Goal: Task Accomplishment & Management: Manage account settings

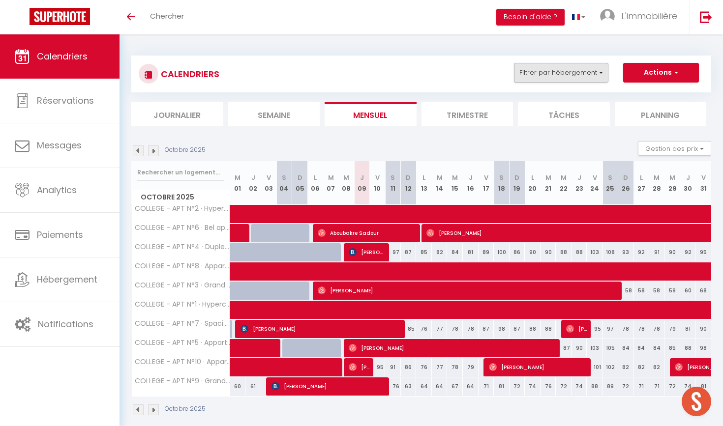
click at [547, 75] on button "Filtrer par hébergement" at bounding box center [561, 73] width 94 height 20
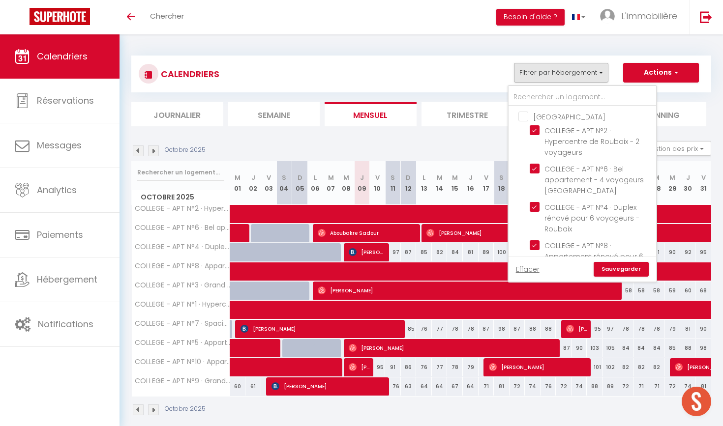
click at [525, 113] on input "[GEOGRAPHIC_DATA]" at bounding box center [592, 116] width 148 height 10
checkbox input "true"
checkbox input "false"
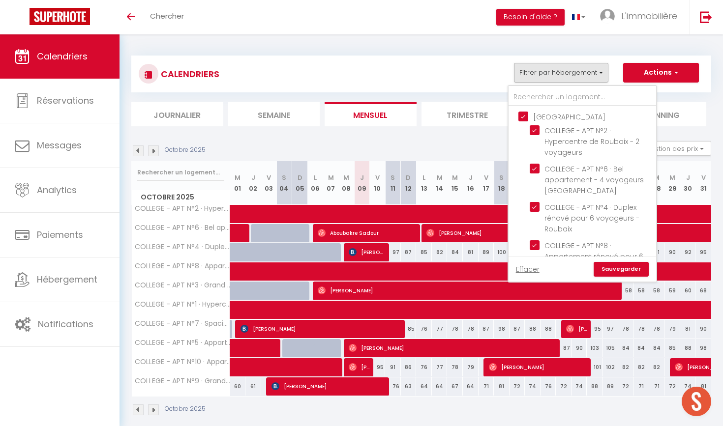
checkbox input "false"
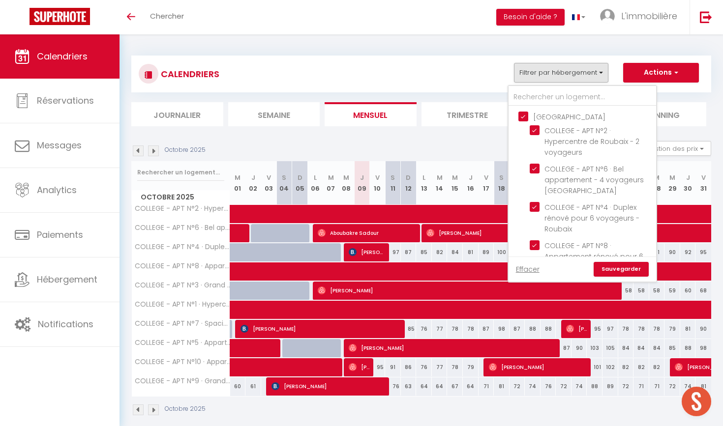
checkbox input "false"
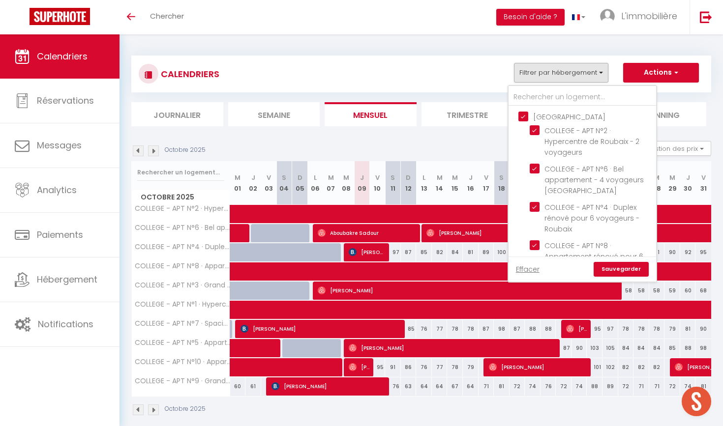
checkbox input "false"
click at [525, 113] on input "[GEOGRAPHIC_DATA]" at bounding box center [592, 116] width 148 height 10
checkbox input "false"
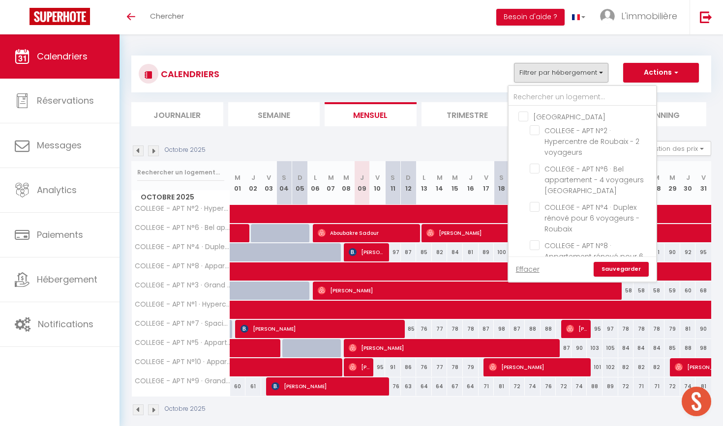
checkbox input "false"
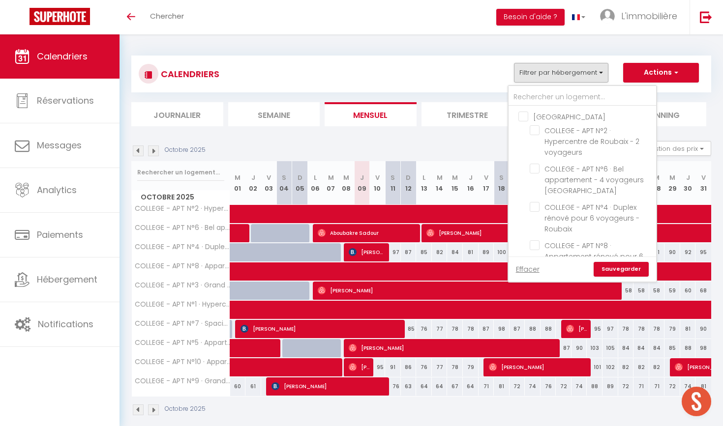
checkbox input "false"
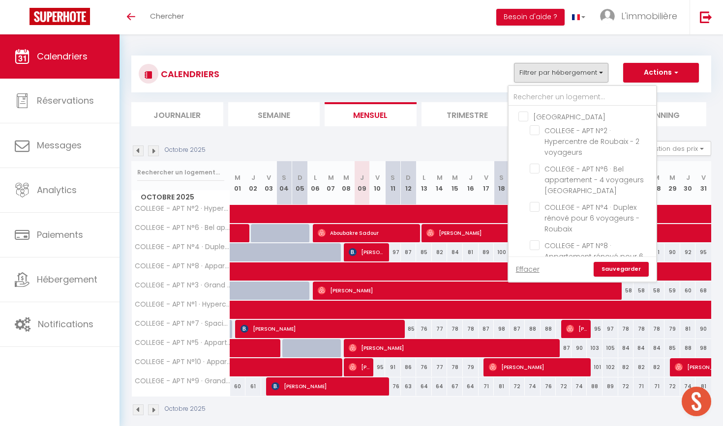
checkbox input "false"
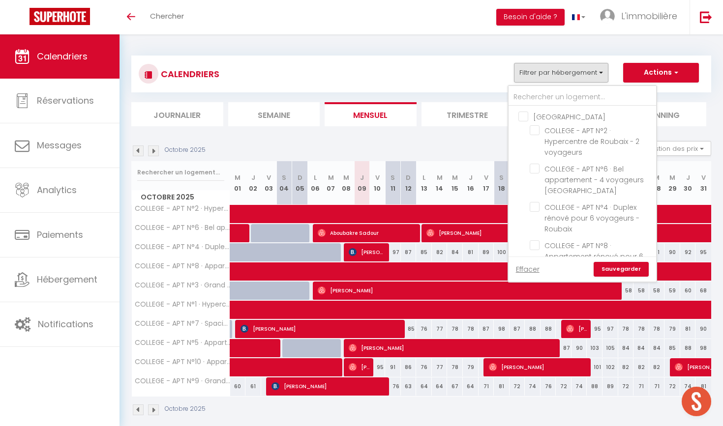
checkbox input "false"
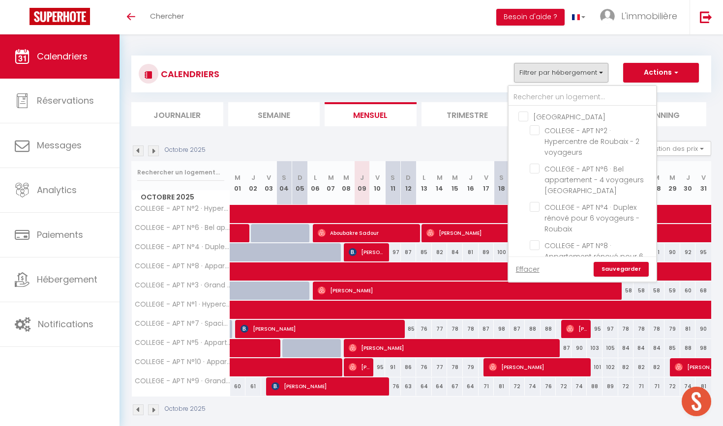
checkbox input "false"
click at [604, 267] on link "Sauvegarder" at bounding box center [620, 269] width 55 height 15
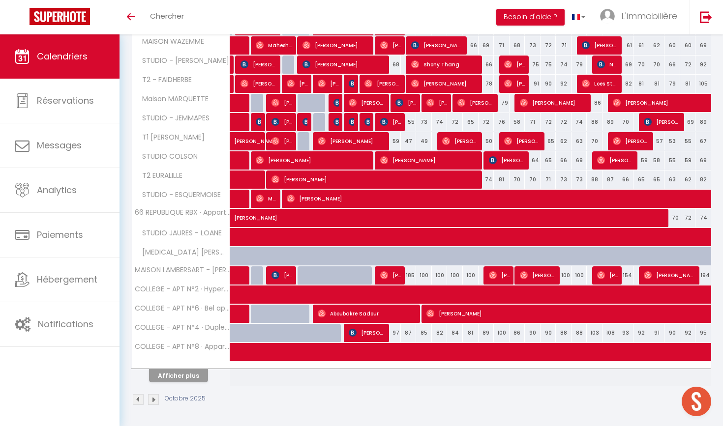
click at [183, 371] on button "Afficher plus" at bounding box center [178, 375] width 59 height 13
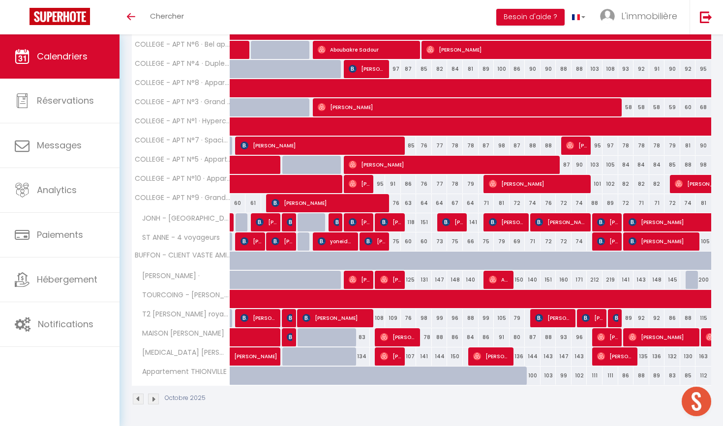
scroll to position [490, 0]
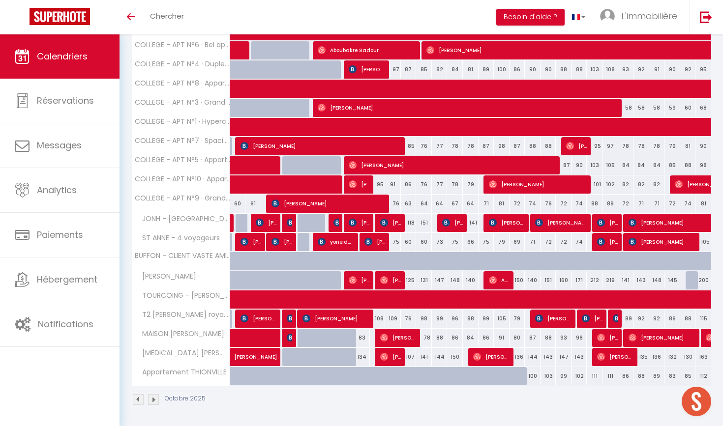
click at [512, 376] on div at bounding box center [517, 376] width 16 height 19
type input "96"
type input "Dim 19 Octobre 2025"
type input "Lun 20 Octobre 2025"
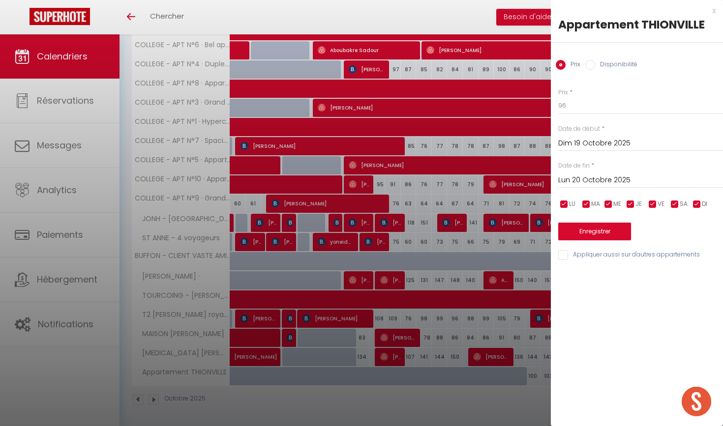
click at [589, 141] on input "Dim 19 Octobre 2025" at bounding box center [640, 143] width 165 height 13
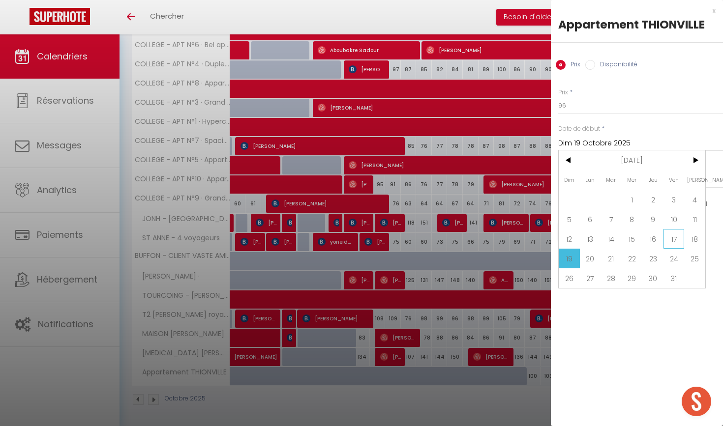
click at [604, 239] on span "17" at bounding box center [673, 239] width 21 height 20
type input "Ven 17 Octobre 2025"
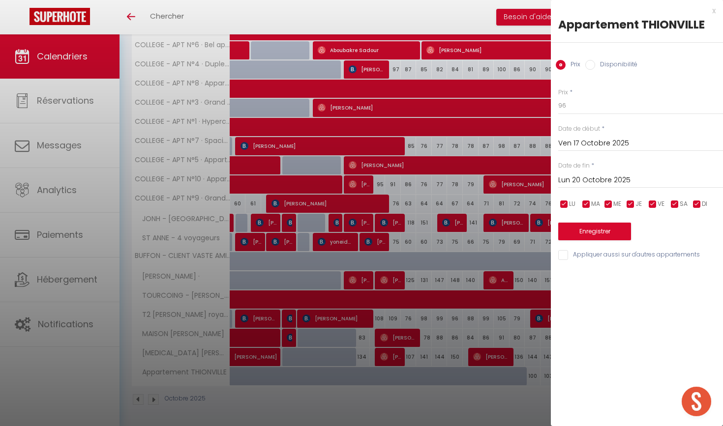
click at [604, 56] on div "Prix Disponibilité" at bounding box center [637, 59] width 172 height 33
click at [593, 70] on div "Disponibilité" at bounding box center [611, 65] width 52 height 11
click at [593, 67] on input "Disponibilité" at bounding box center [590, 65] width 10 height 10
radio input "true"
radio input "false"
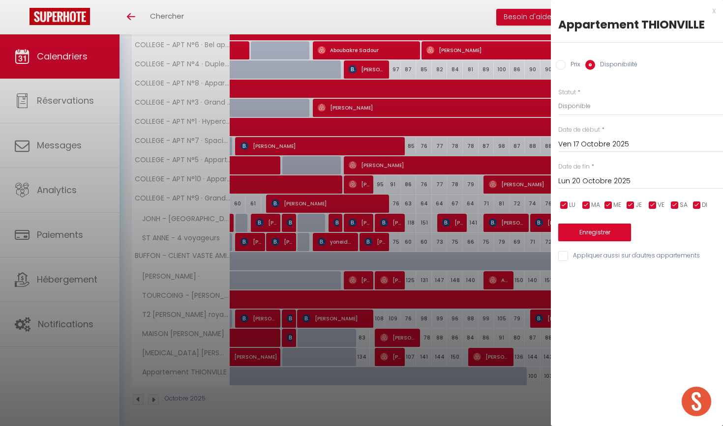
click at [597, 230] on button "Enregistrer" at bounding box center [594, 233] width 73 height 18
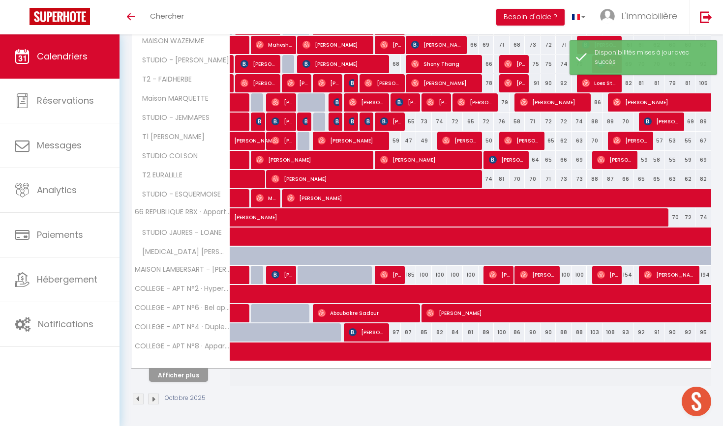
scroll to position [226, 0]
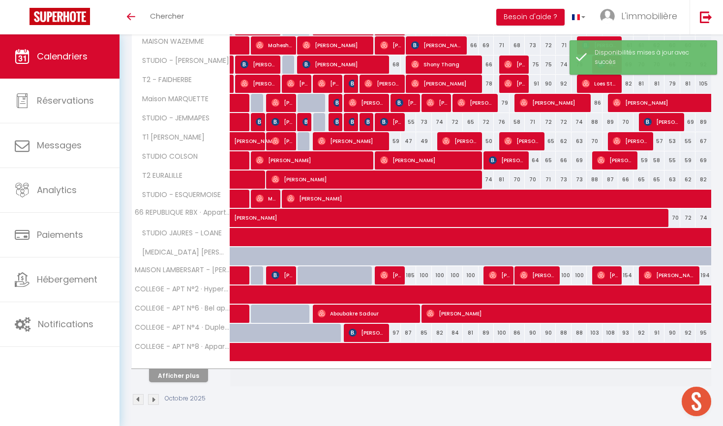
click at [172, 377] on button "Afficher plus" at bounding box center [178, 375] width 59 height 13
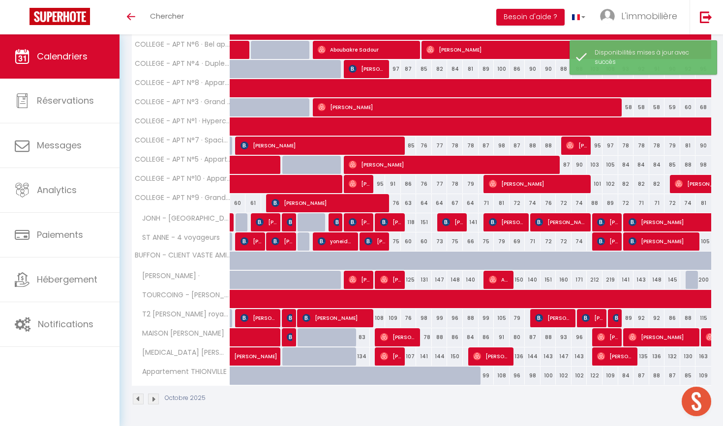
scroll to position [490, 0]
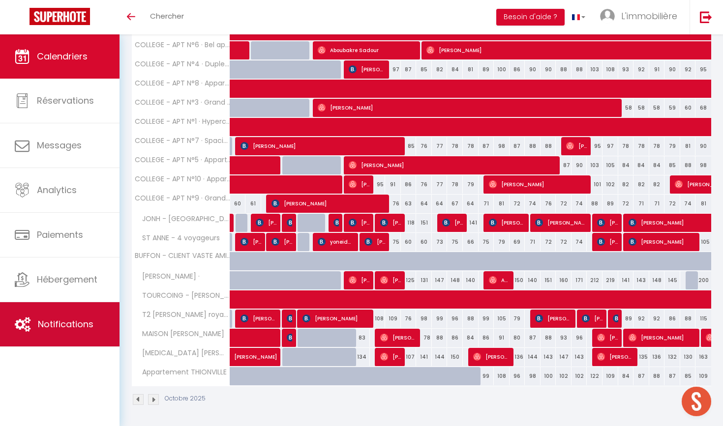
click at [71, 329] on span "Notifications" at bounding box center [66, 324] width 56 height 12
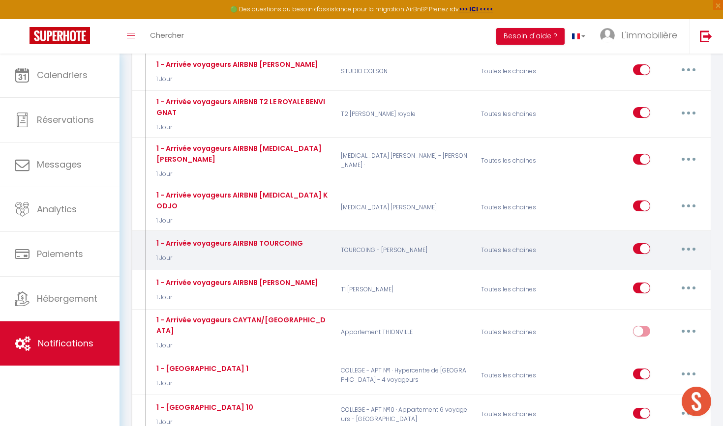
scroll to position [900, 0]
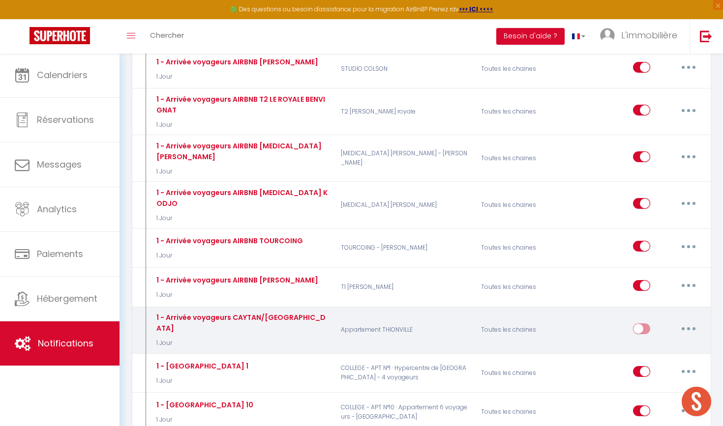
click at [604, 324] on input "checkbox" at bounding box center [641, 331] width 17 height 15
checkbox input "true"
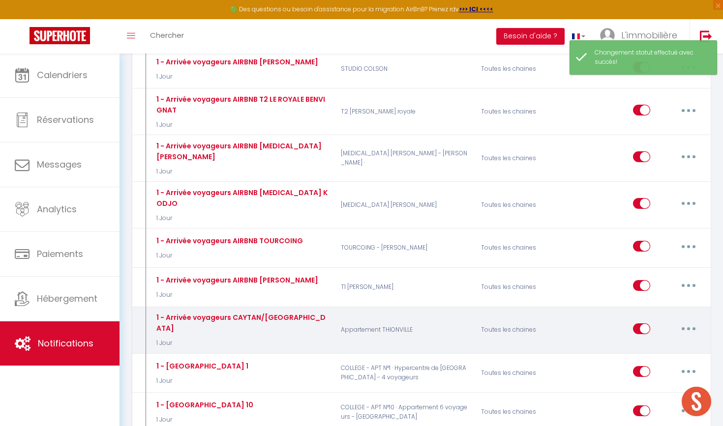
click at [604, 321] on button "button" at bounding box center [689, 329] width 28 height 16
click at [604, 343] on link "Editer" at bounding box center [662, 351] width 73 height 17
type input "1 - Arrivée voyageurs CAYTAN/[GEOGRAPHIC_DATA]"
select select "1 Jour"
select select "if_booking_is_paid"
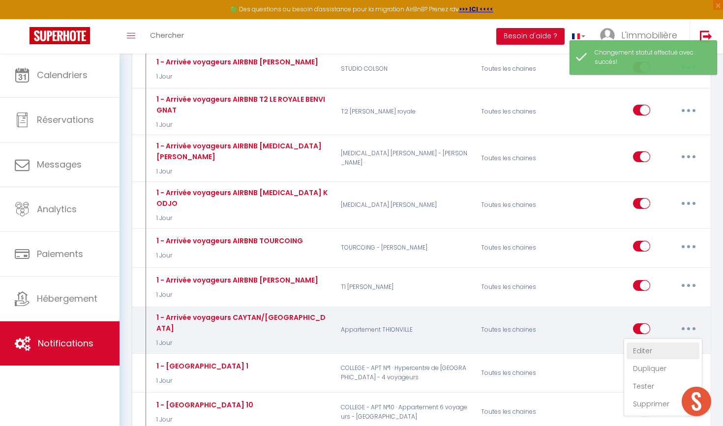
checkbox input "true"
checkbox input "false"
radio input "true"
type input "Procédure pour votre arrivée - [RENTAL:NAME]"
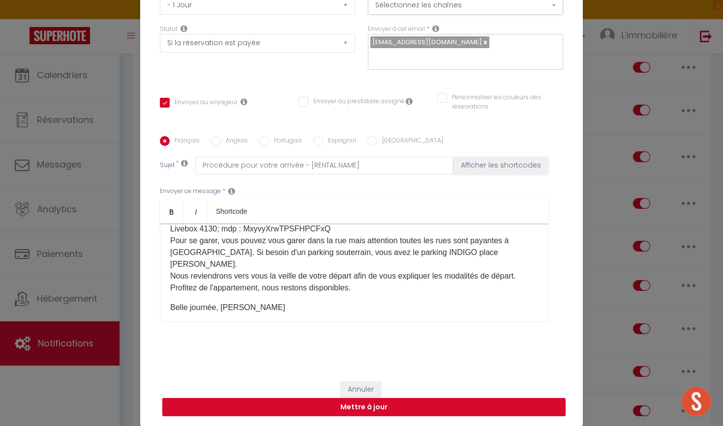
scroll to position [89, 0]
click at [375, 405] on button "Mettre à jour" at bounding box center [363, 407] width 403 height 19
checkbox input "true"
checkbox input "false"
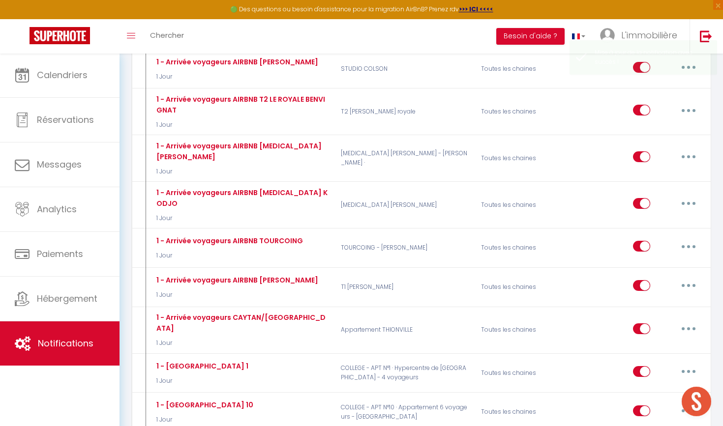
scroll to position [0, 0]
checkbox input "true"
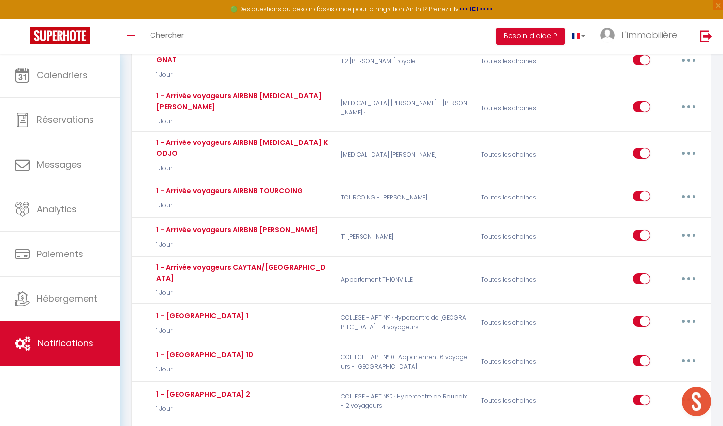
scroll to position [949, 0]
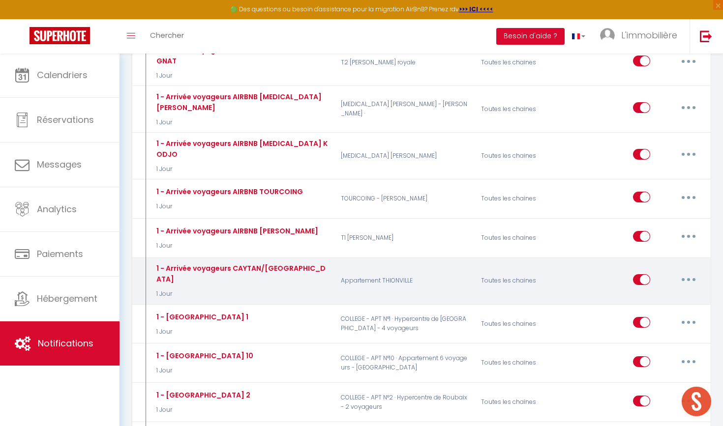
click at [604, 272] on button "button" at bounding box center [689, 280] width 28 height 16
click at [604, 294] on link "Editer" at bounding box center [662, 302] width 73 height 17
type input "1 - Arrivée voyageurs CAYTAN/[GEOGRAPHIC_DATA]"
select select "1 Jour"
select select "if_booking_is_paid"
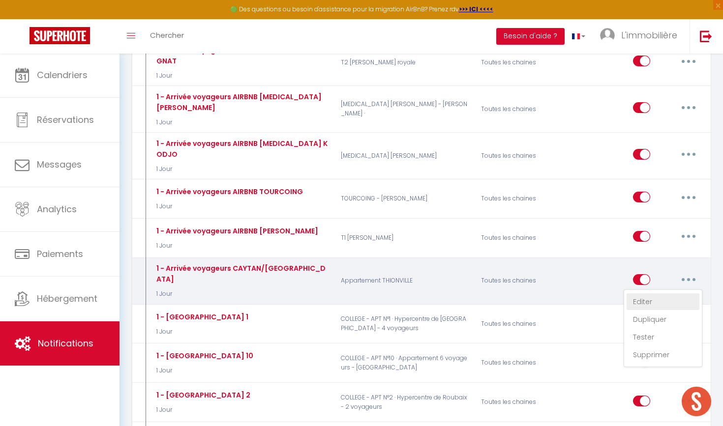
checkbox input "true"
checkbox input "false"
radio input "true"
type input "Procédure pour votre arrivée - [RENTAL:NAME]"
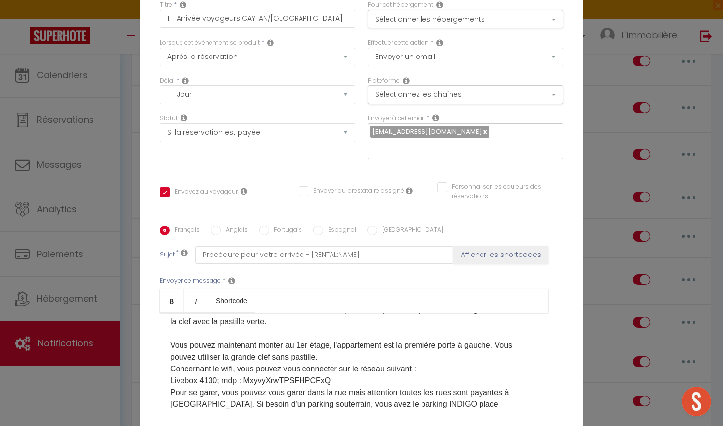
scroll to position [99, 0]
checkbox input "true"
checkbox input "false"
